Goal: Subscribe to service/newsletter

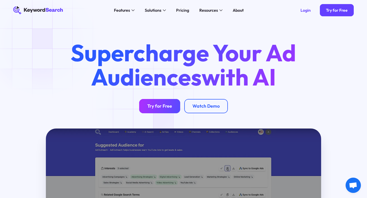
click at [148, 107] on div "Try for Free" at bounding box center [159, 106] width 25 height 6
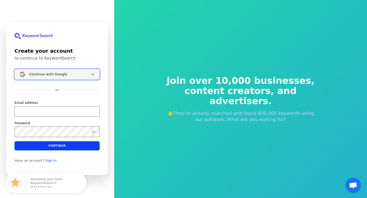
click at [77, 73] on div "Continue with Google" at bounding box center [57, 74] width 57 height 4
